Goal: Task Accomplishment & Management: Complete application form

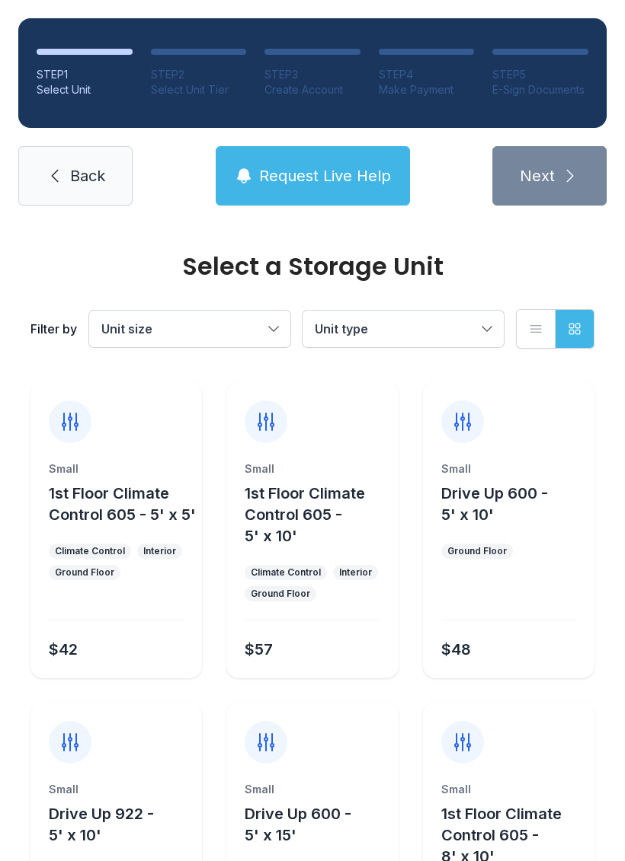
click at [319, 176] on span "Request Live Help" at bounding box center [325, 175] width 132 height 21
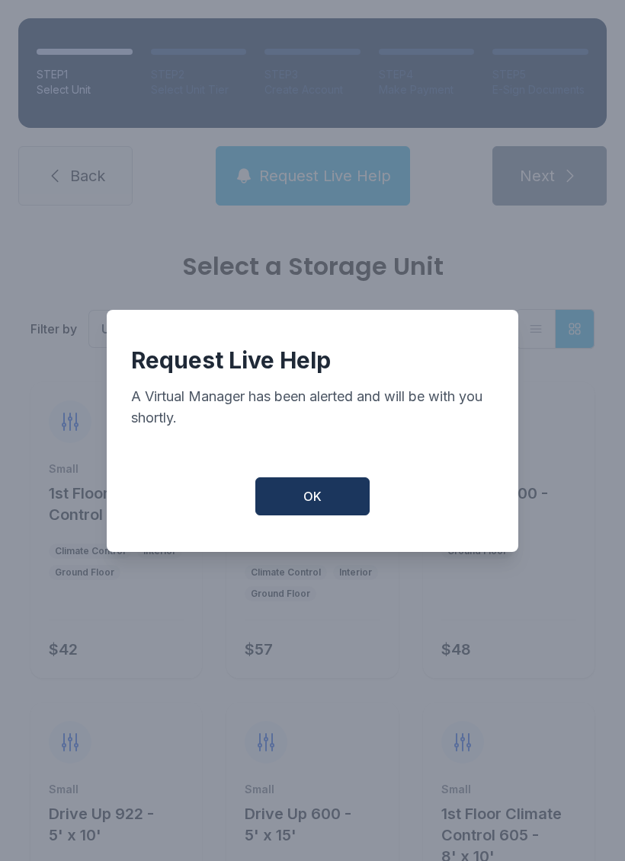
click at [347, 493] on button "OK" at bounding box center [312, 497] width 114 height 38
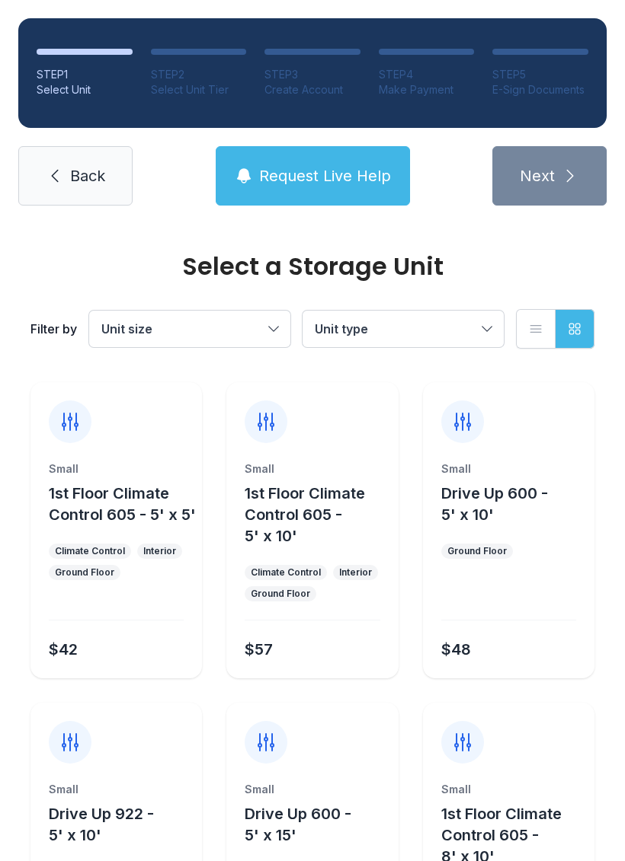
click at [557, 82] on div "E-Sign Documents" at bounding box center [540, 89] width 96 height 15
click at [542, 81] on div "STEP 5" at bounding box center [540, 74] width 96 height 15
click at [85, 177] on span "Back" at bounding box center [87, 175] width 35 height 21
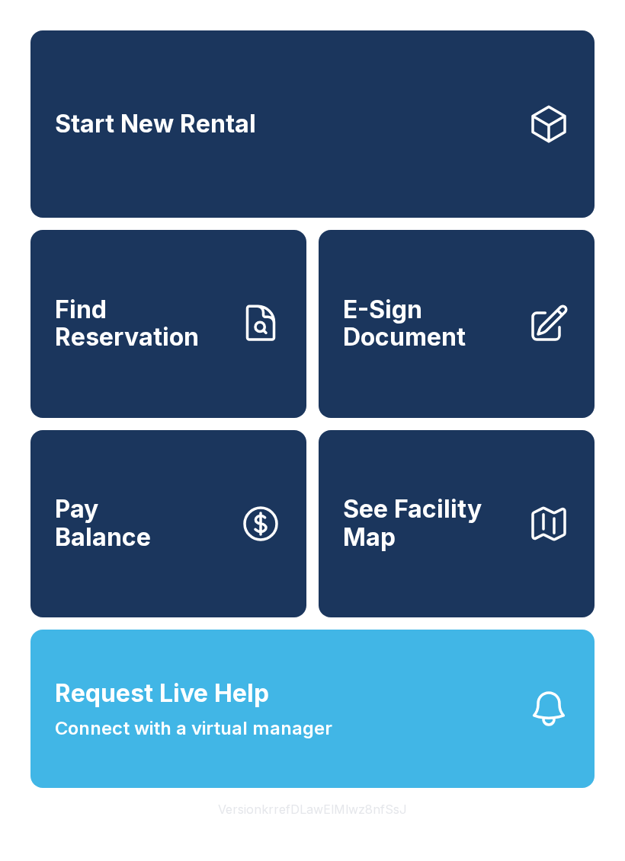
click at [429, 343] on span "E-Sign Document" at bounding box center [429, 324] width 172 height 56
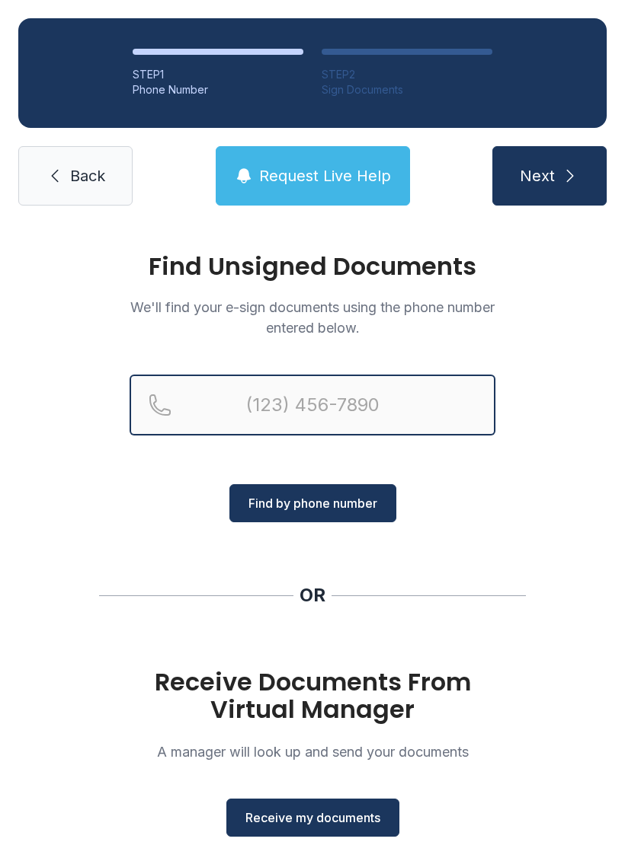
click at [281, 398] on input "Reservation phone number" at bounding box center [312, 405] width 366 height 61
type input "[PHONE_NUMBER]"
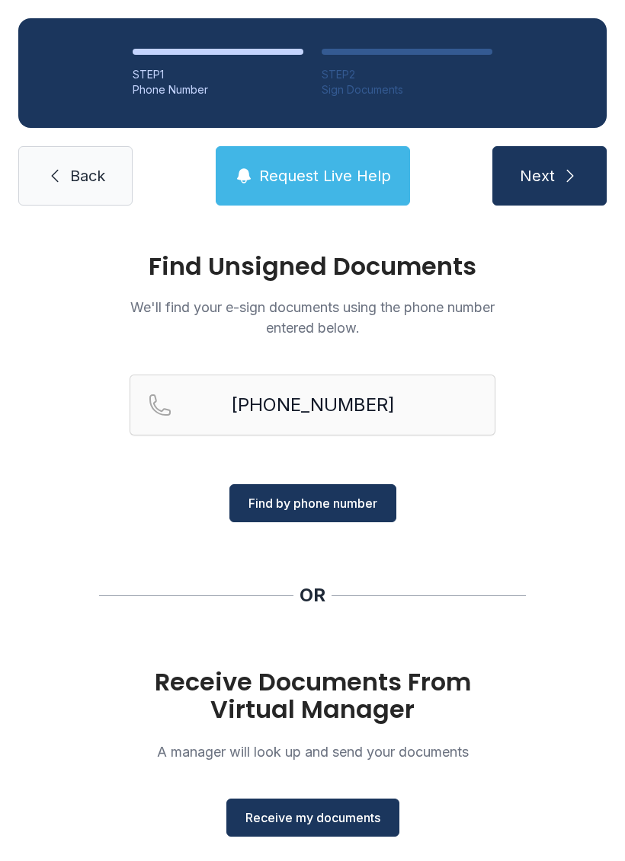
click at [363, 506] on span "Find by phone number" at bounding box center [312, 503] width 129 height 18
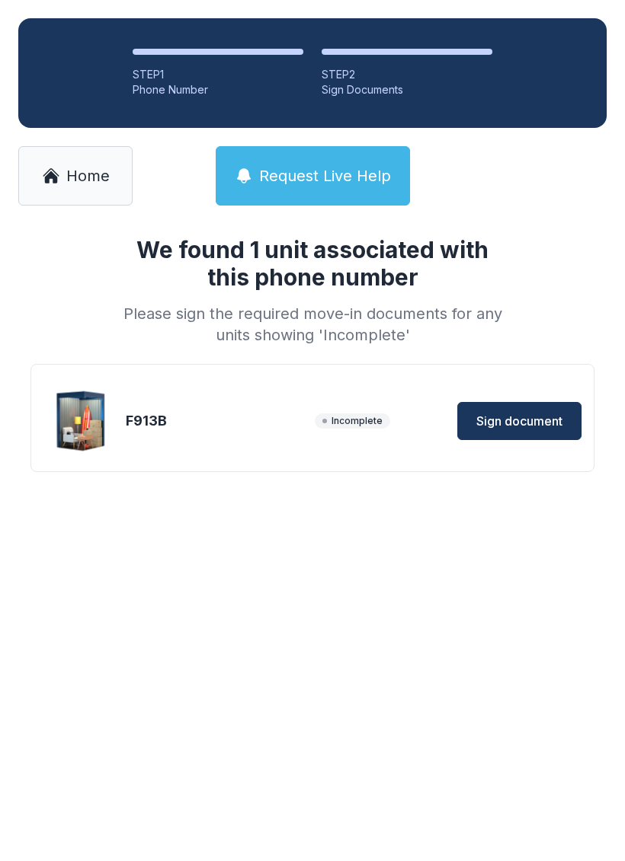
click at [513, 421] on span "Sign document" at bounding box center [519, 421] width 86 height 18
click at [59, 182] on icon at bounding box center [51, 176] width 18 height 18
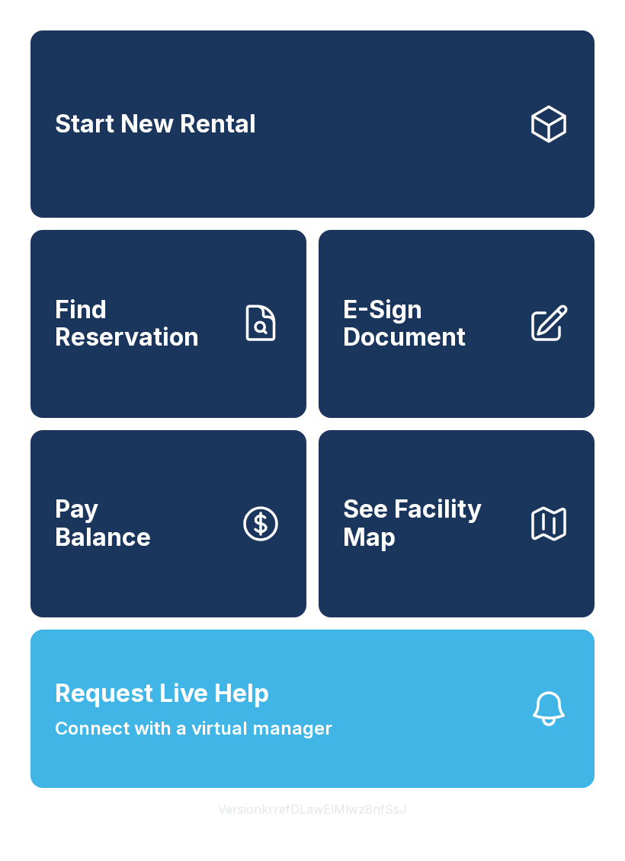
click at [179, 551] on button "Pay Balance" at bounding box center [168, 523] width 276 height 187
click at [277, 743] on span "Connect with a virtual manager" at bounding box center [193, 728] width 277 height 27
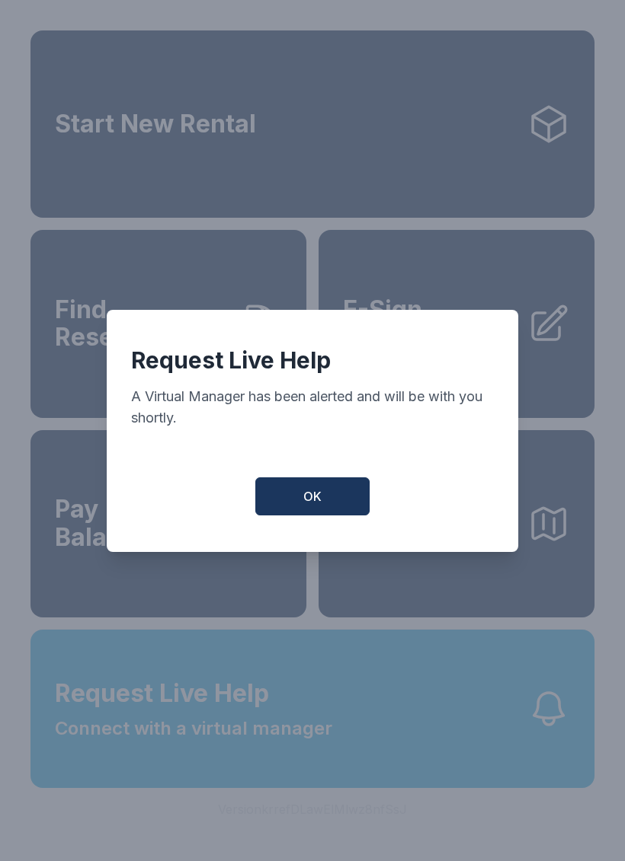
click at [325, 503] on button "OK" at bounding box center [312, 497] width 114 height 38
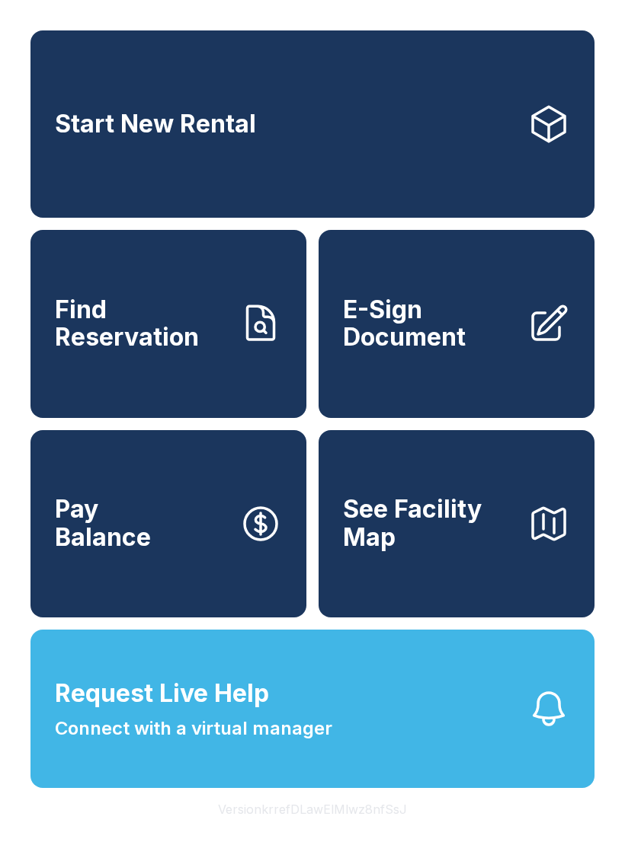
click at [296, 743] on span "Connect with a virtual manager" at bounding box center [193, 728] width 277 height 27
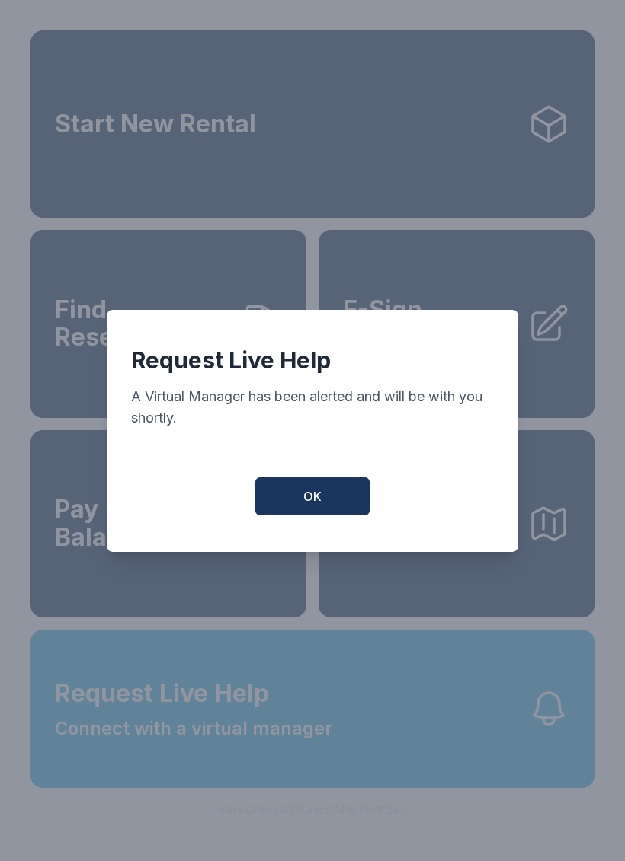
click at [336, 494] on button "OK" at bounding box center [312, 497] width 114 height 38
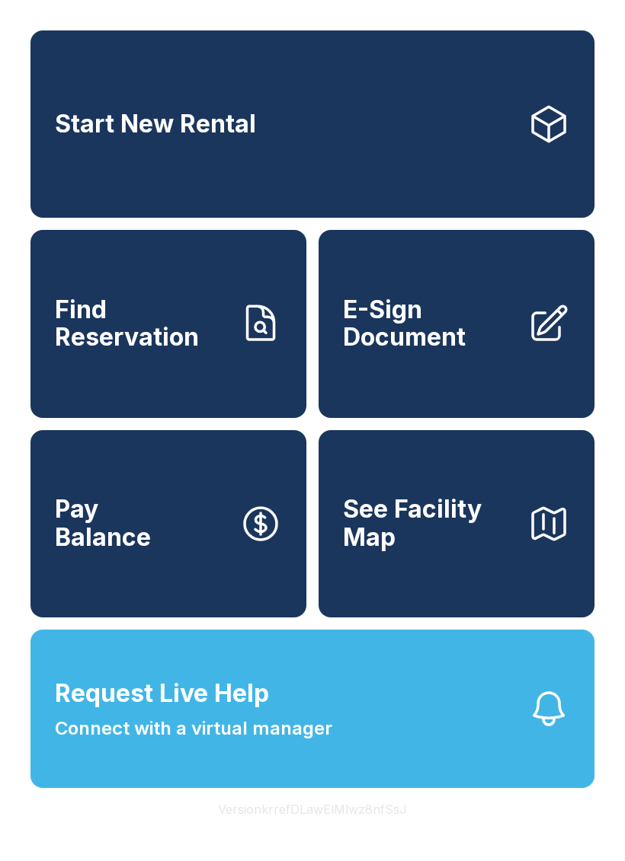
click at [437, 350] on span "E-Sign Document" at bounding box center [429, 324] width 172 height 56
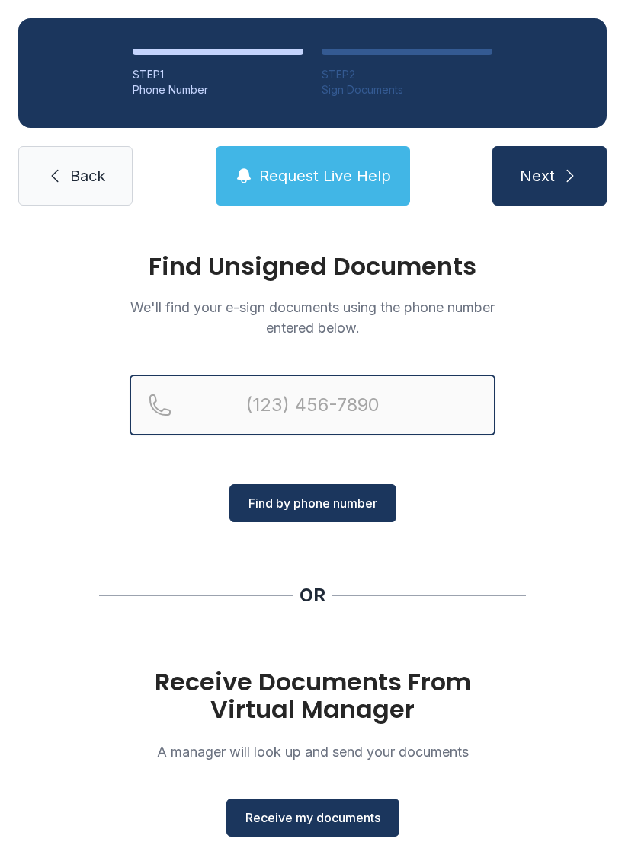
click at [246, 395] on input "Reservation phone number" at bounding box center [312, 405] width 366 height 61
type input "("
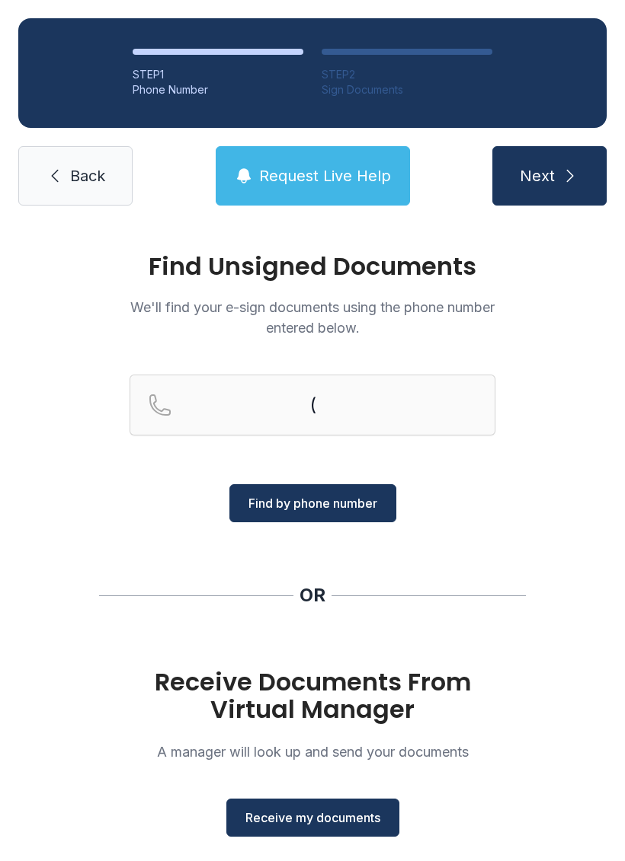
click at [554, 484] on div "Find Unsigned Documents We'll find your e-sign documents using the phone number…" at bounding box center [312, 561] width 625 height 674
click at [334, 820] on span "Receive my documents" at bounding box center [312, 818] width 135 height 18
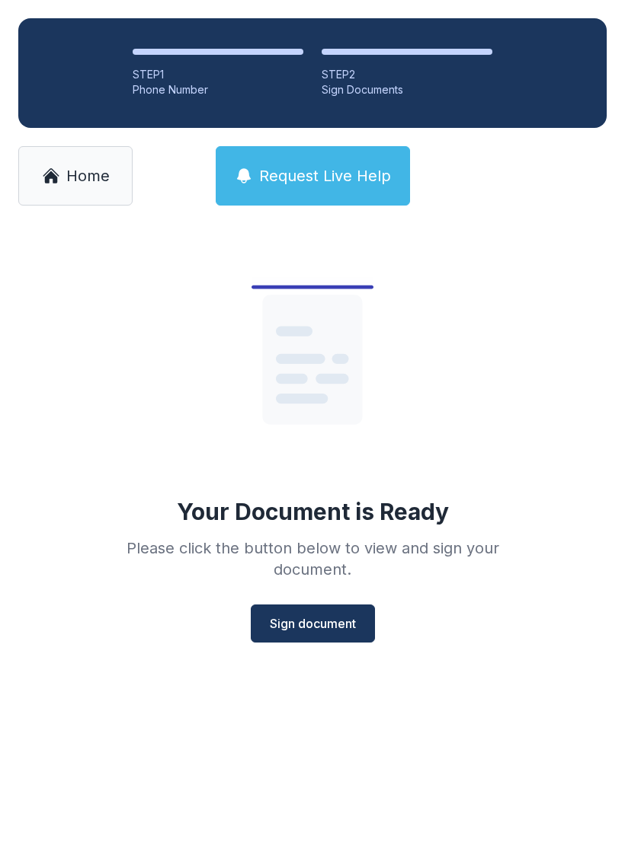
click at [315, 620] on span "Sign document" at bounding box center [313, 624] width 86 height 18
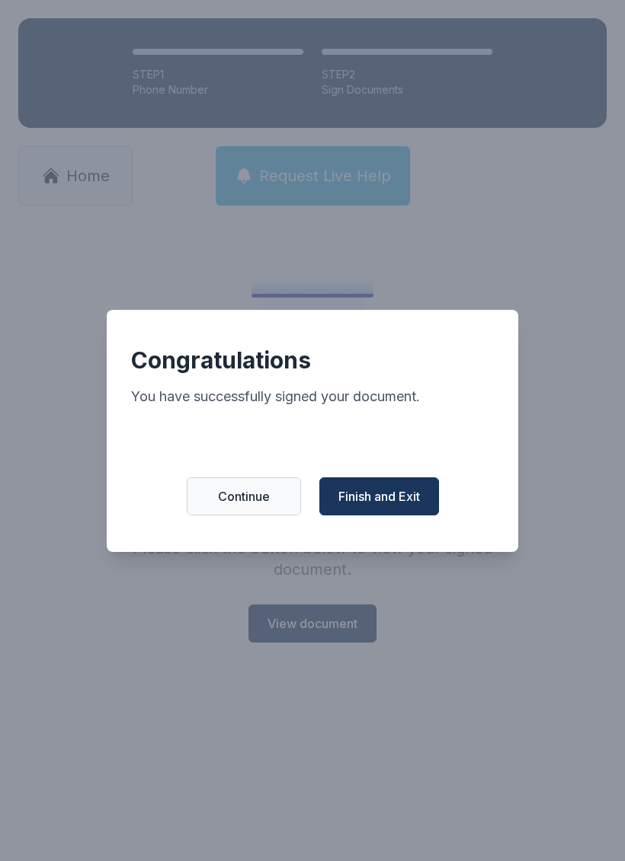
click at [368, 501] on span "Finish and Exit" at bounding box center [378, 496] width 81 height 18
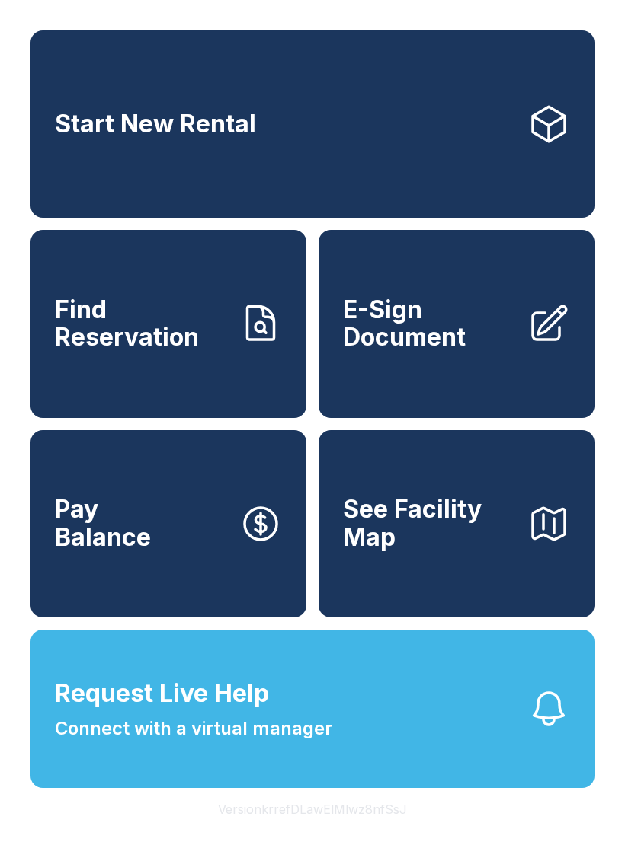
click at [107, 551] on span "Pay Balance" at bounding box center [103, 524] width 96 height 56
